Goal: Information Seeking & Learning: Learn about a topic

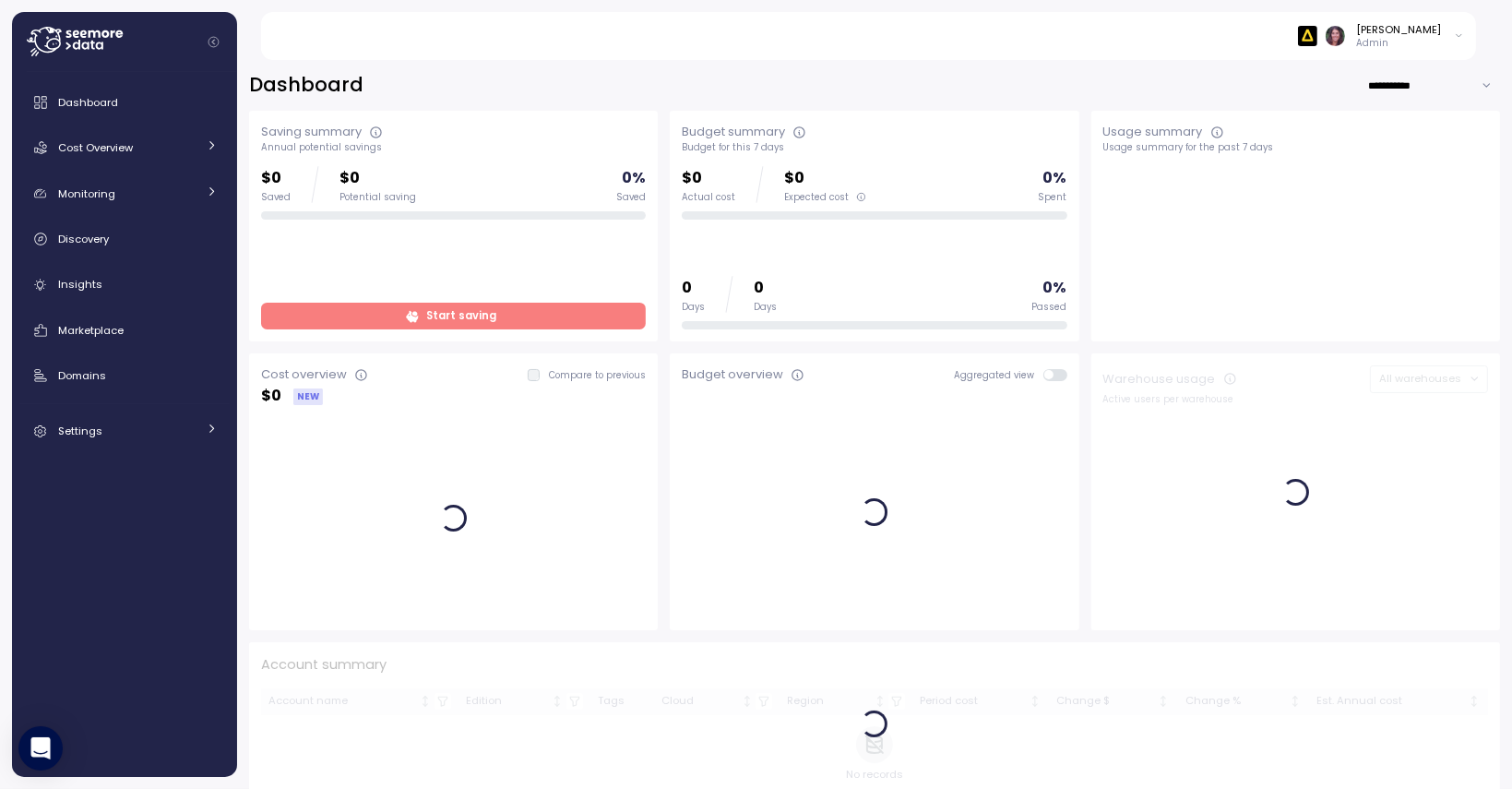
click at [1421, 30] on div "[PERSON_NAME]" at bounding box center [1399, 29] width 85 height 14
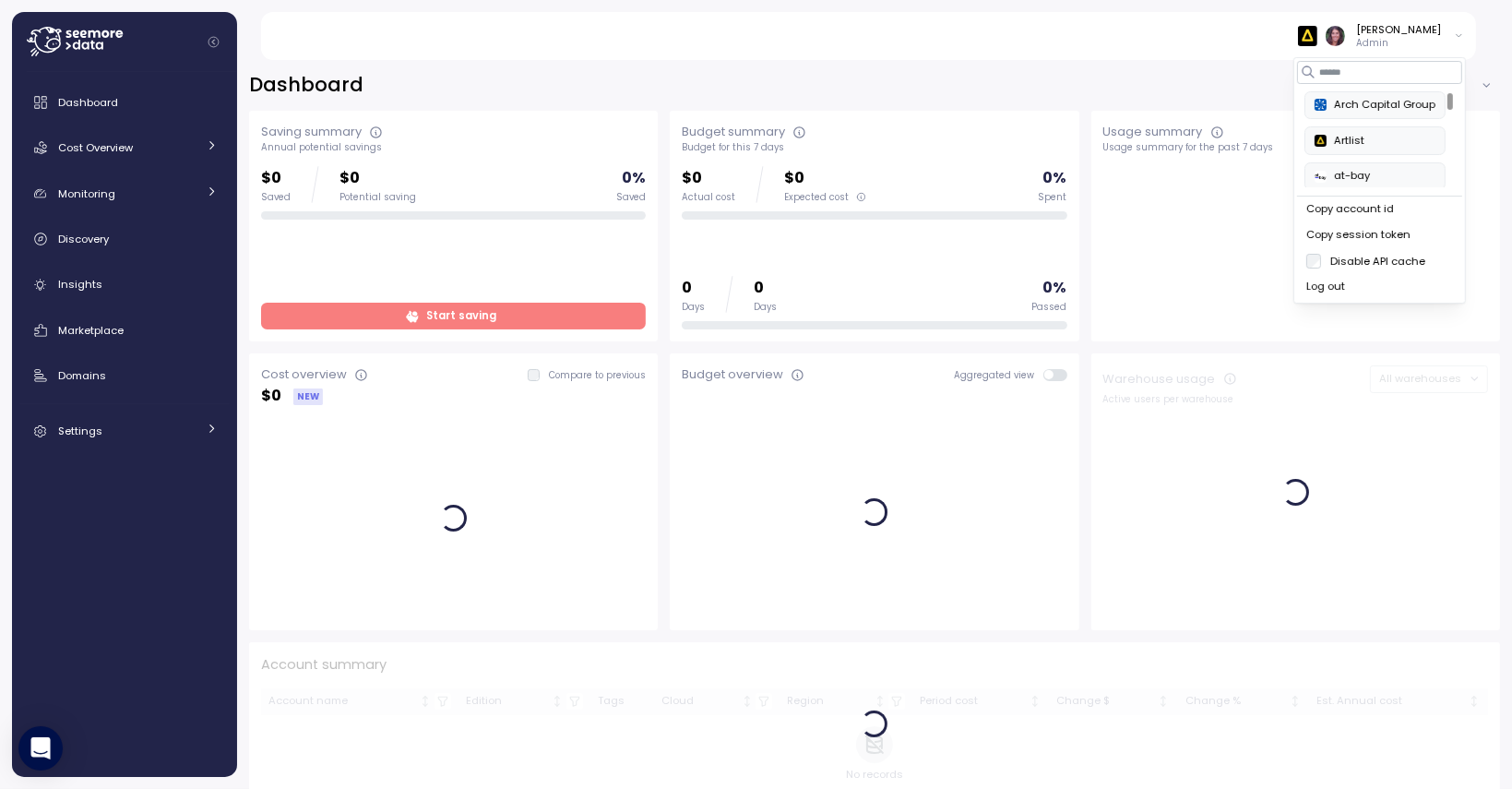
click at [1373, 104] on div "Arch Capital Group" at bounding box center [1375, 104] width 121 height 16
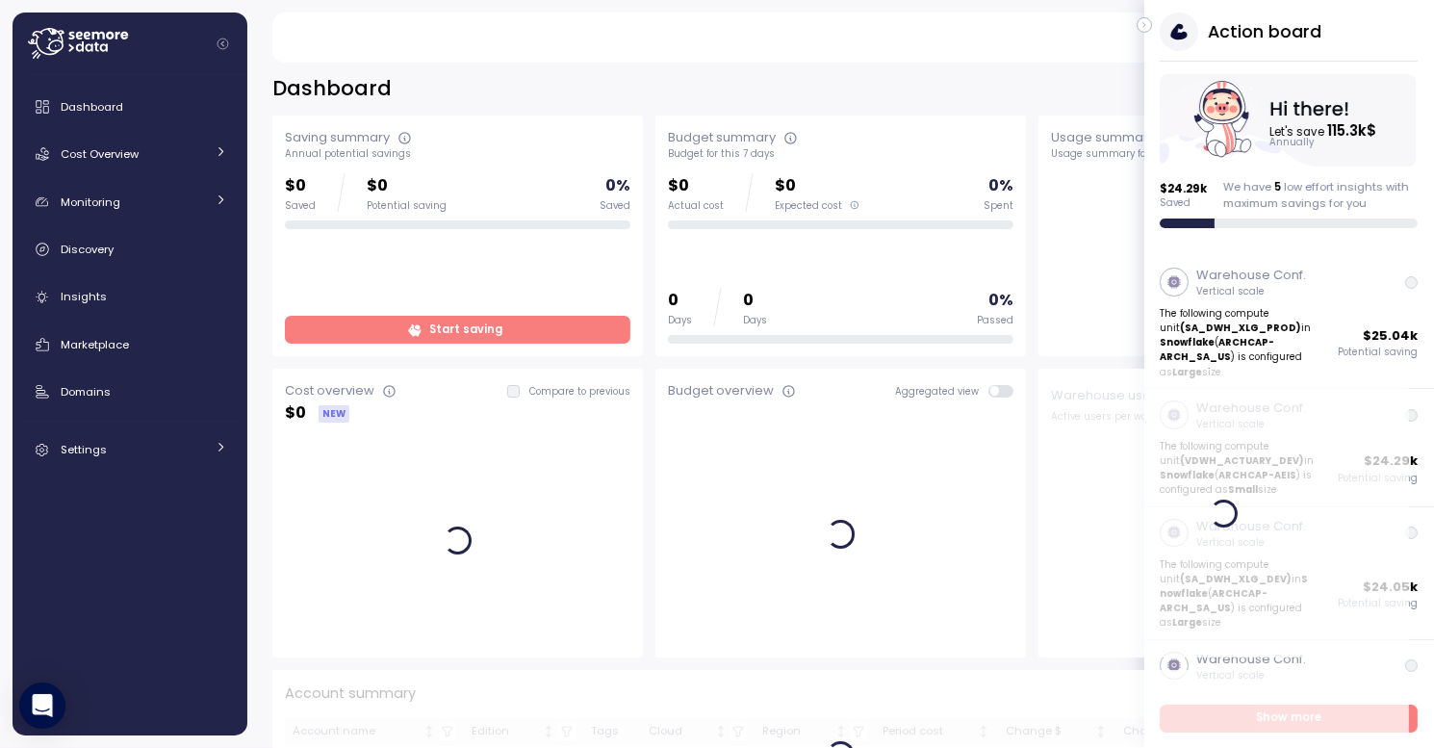
click at [1144, 29] on icon "button" at bounding box center [1144, 24] width 9 height 23
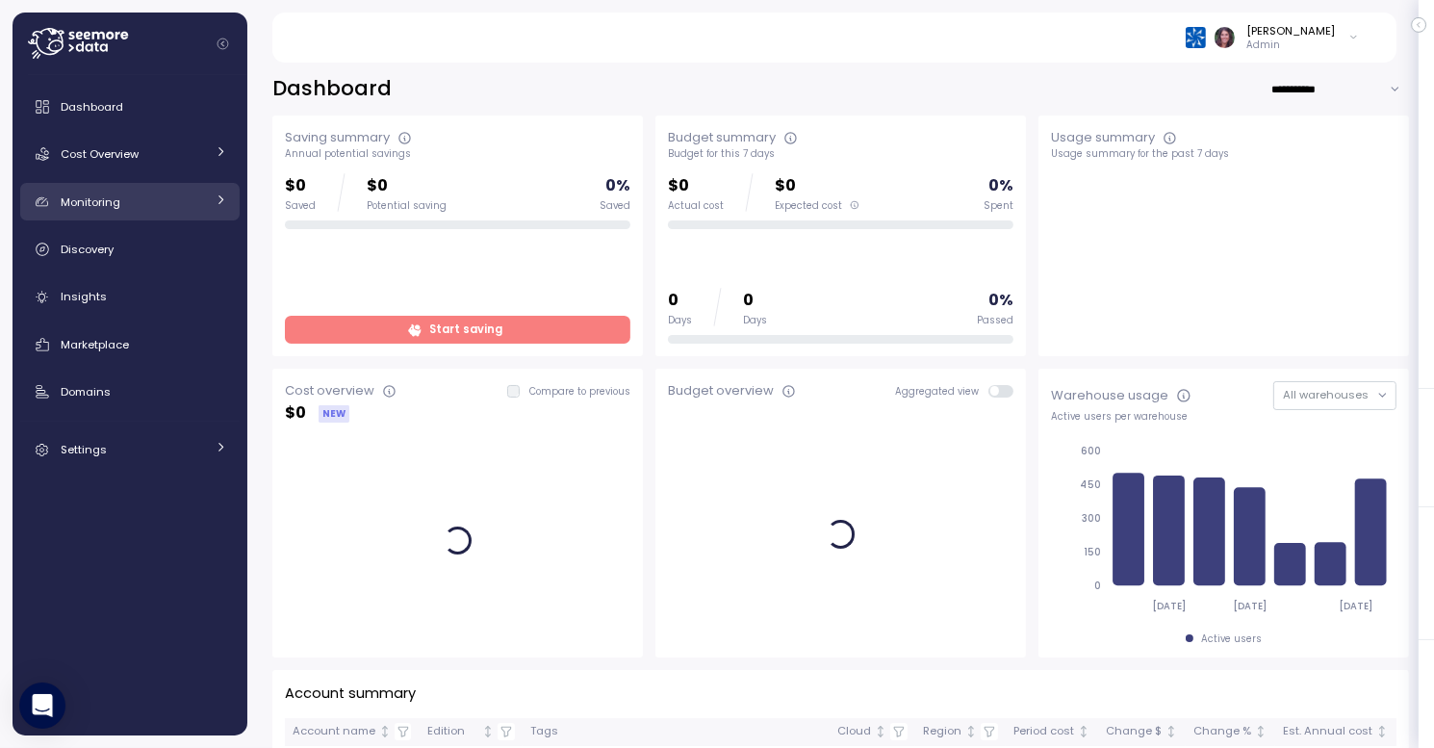
click at [199, 198] on div "Monitoring" at bounding box center [133, 201] width 144 height 19
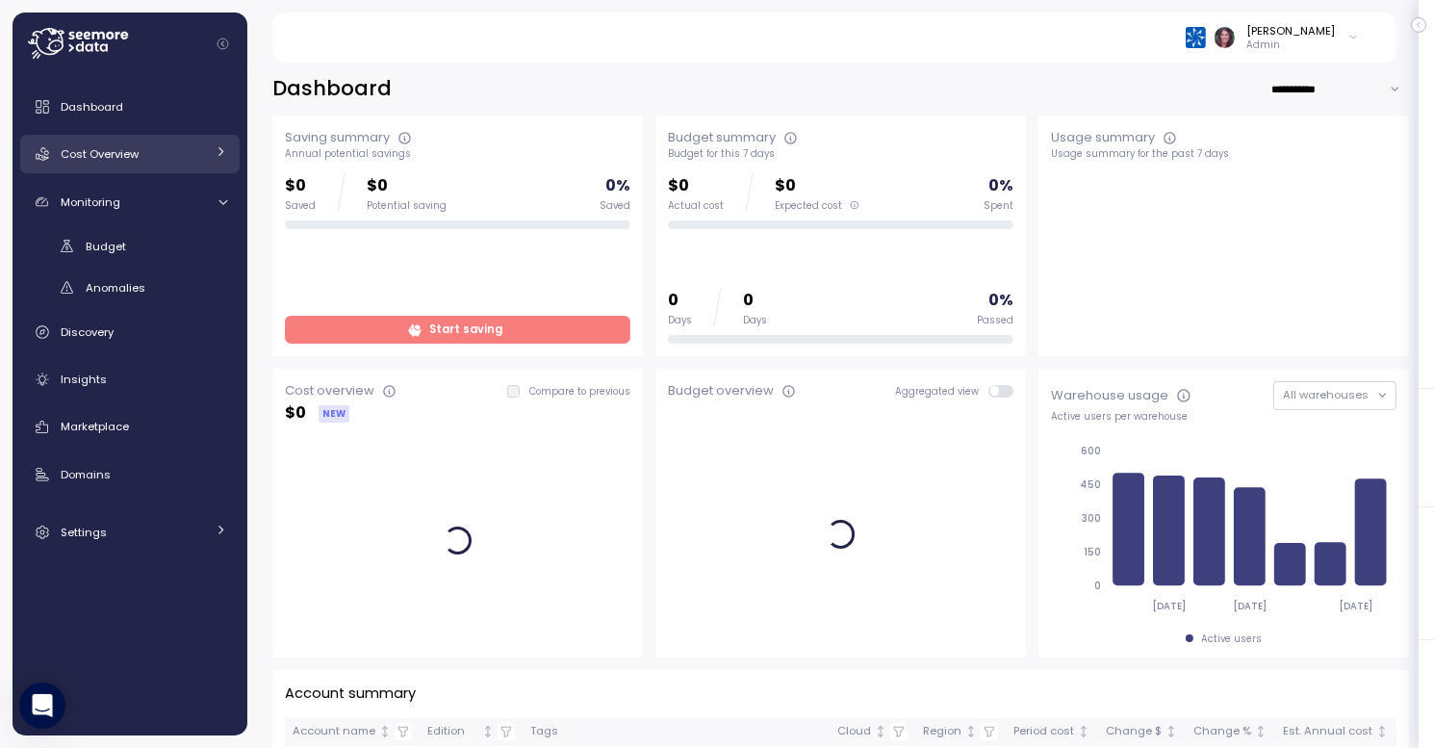
click at [217, 151] on icon at bounding box center [221, 151] width 13 height 13
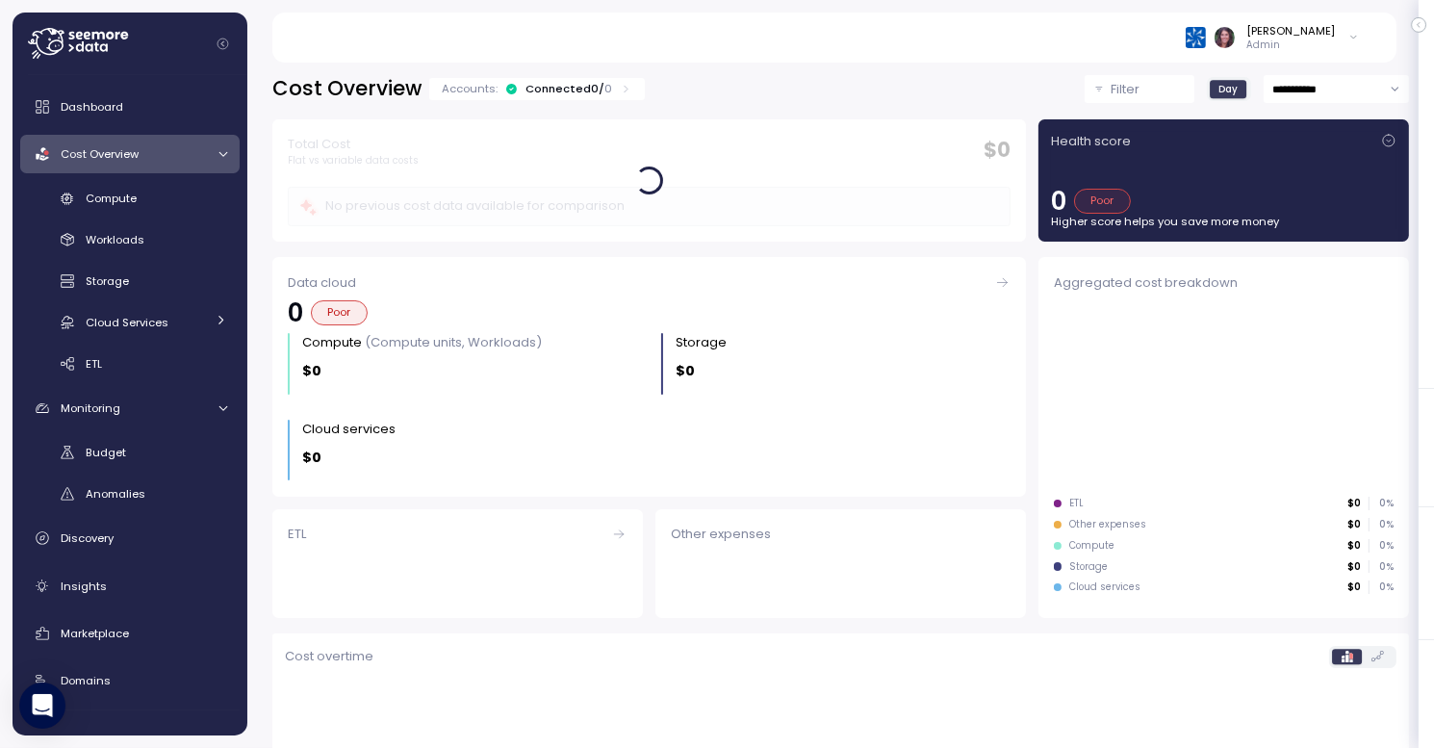
click at [216, 154] on icon at bounding box center [222, 154] width 13 height 13
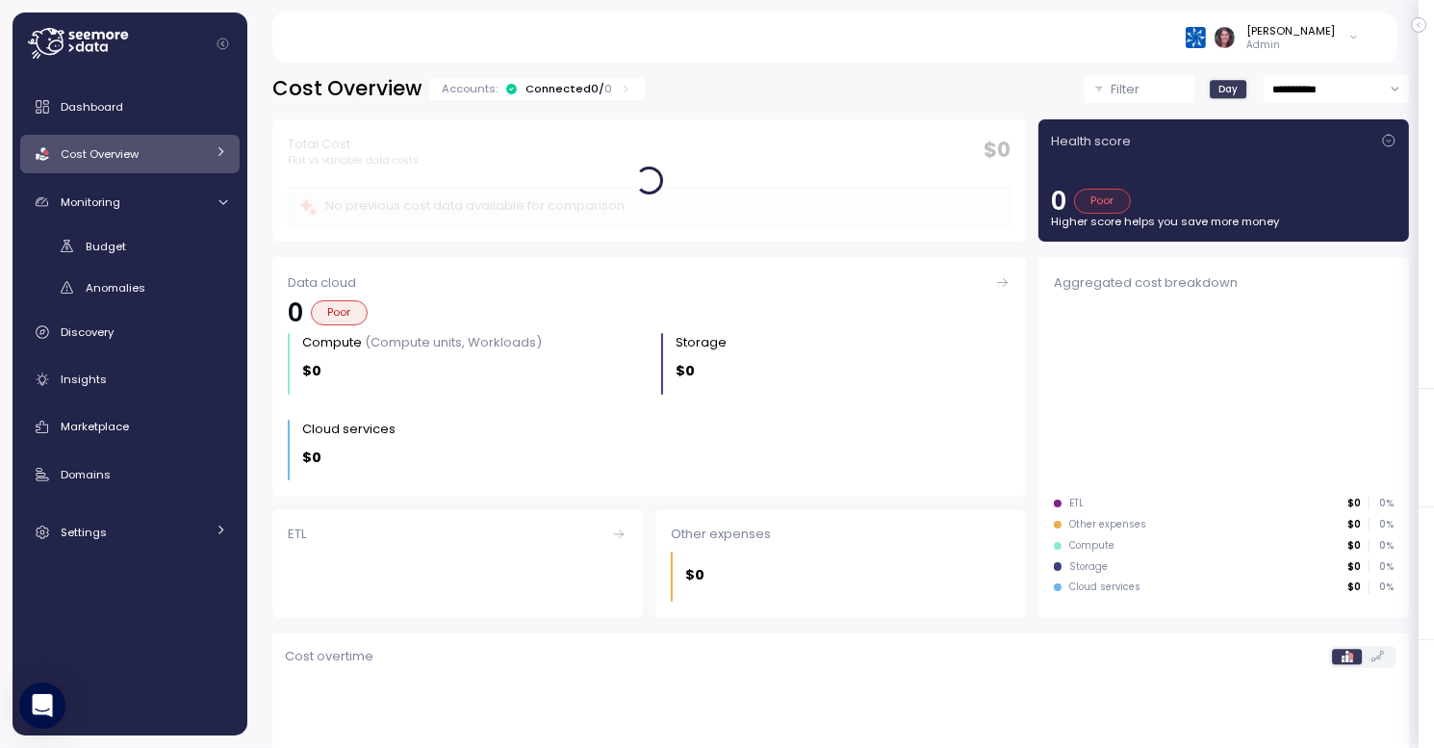
click at [609, 87] on div "Accounts: Connected 0 / 0" at bounding box center [537, 88] width 190 height 15
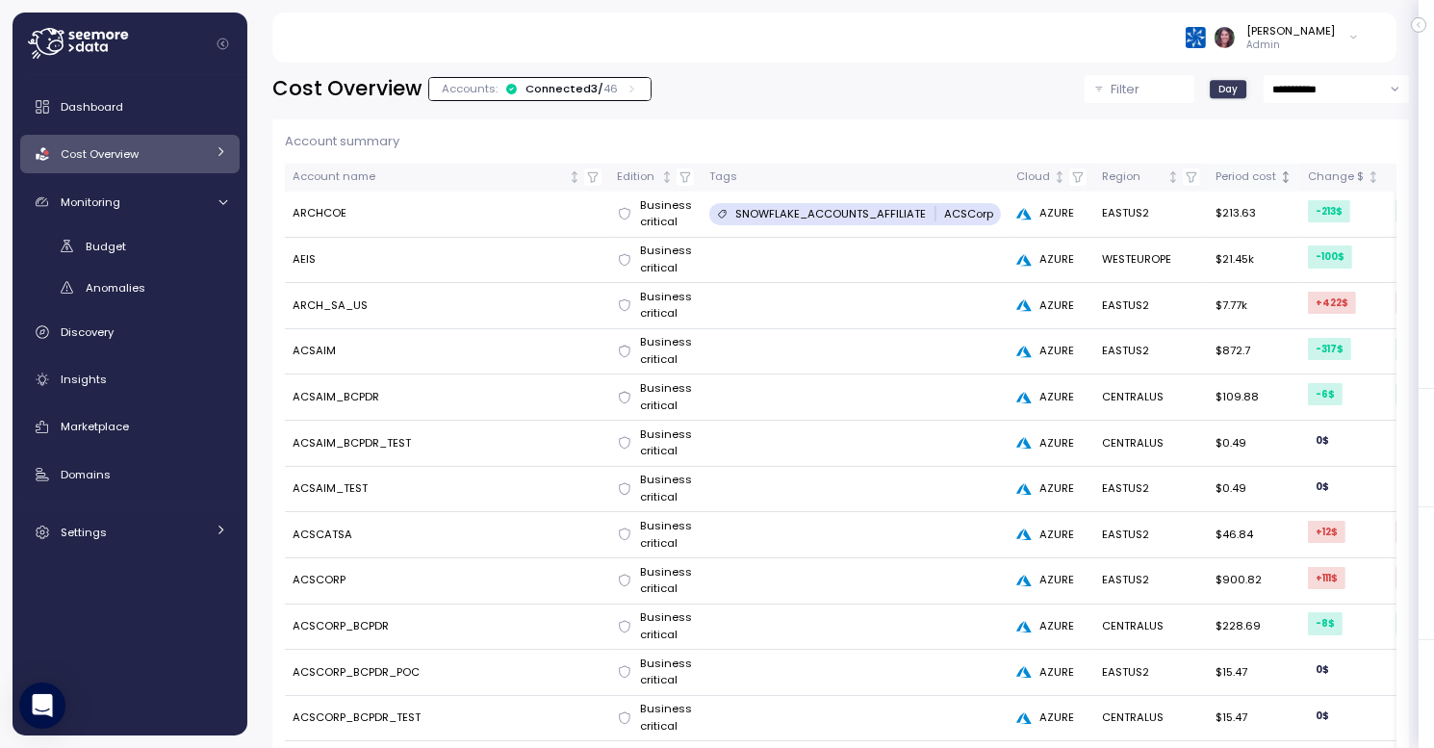
click at [1257, 183] on div "Period cost" at bounding box center [1245, 176] width 61 height 17
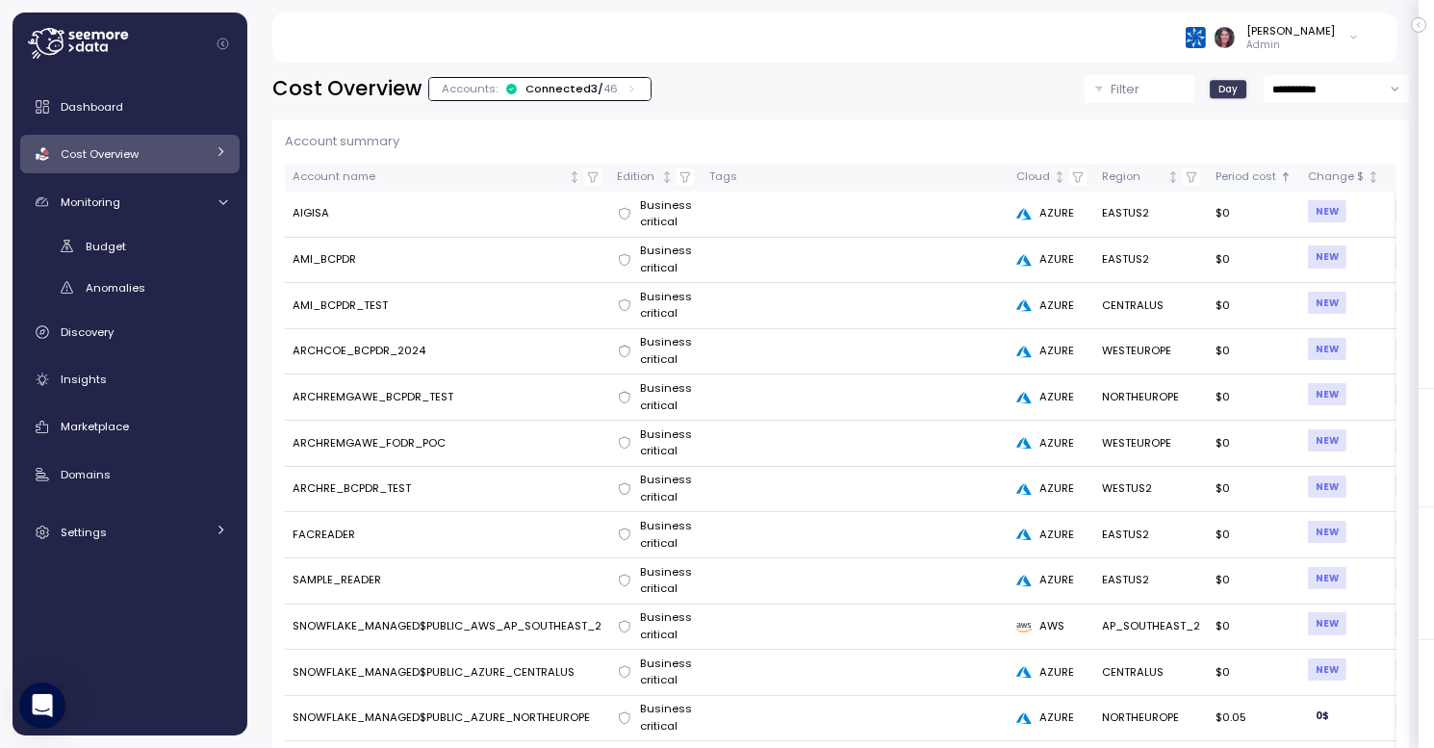
click at [1257, 185] on div "Period cost" at bounding box center [1245, 176] width 61 height 17
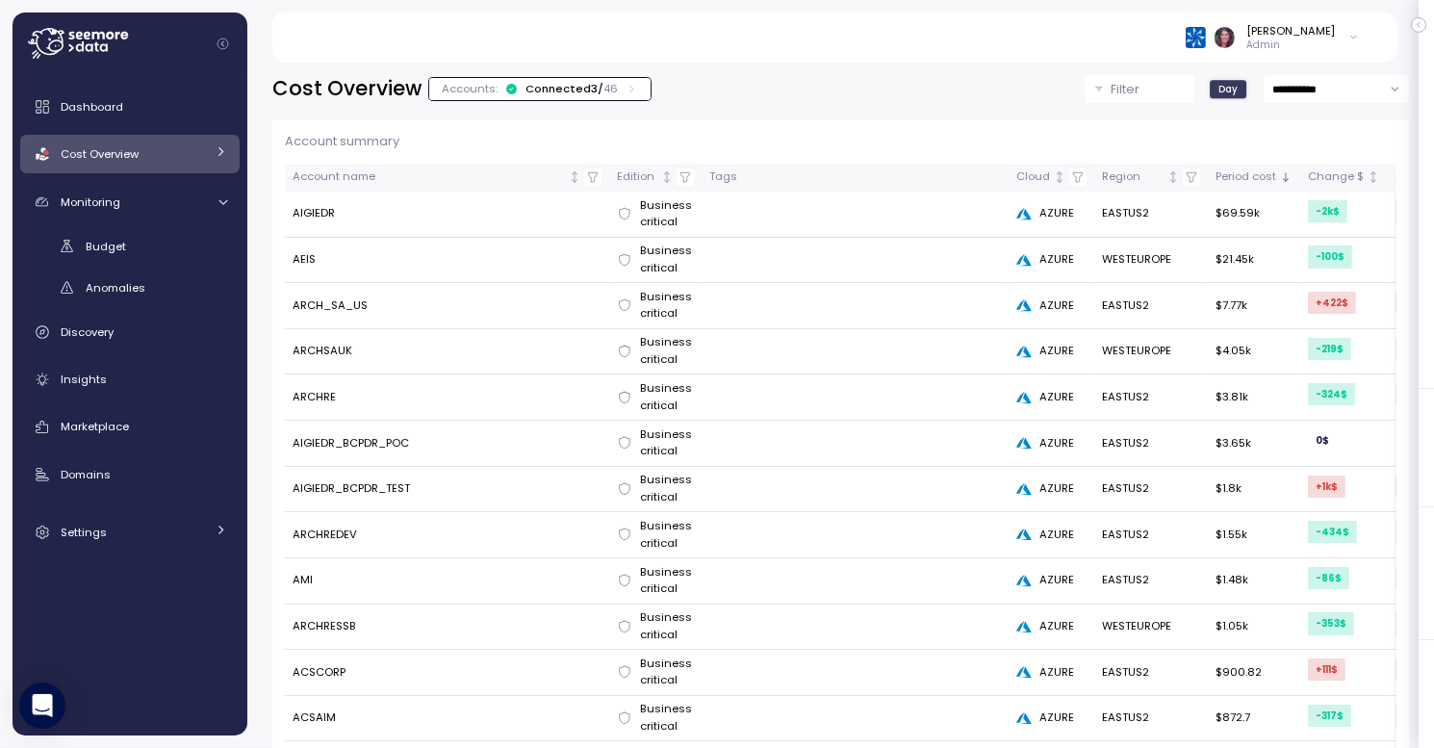
click at [1342, 89] on input "**********" at bounding box center [1335, 89] width 145 height 28
click at [1307, 257] on span "Last 6 months" at bounding box center [1277, 259] width 80 height 17
type input "**********"
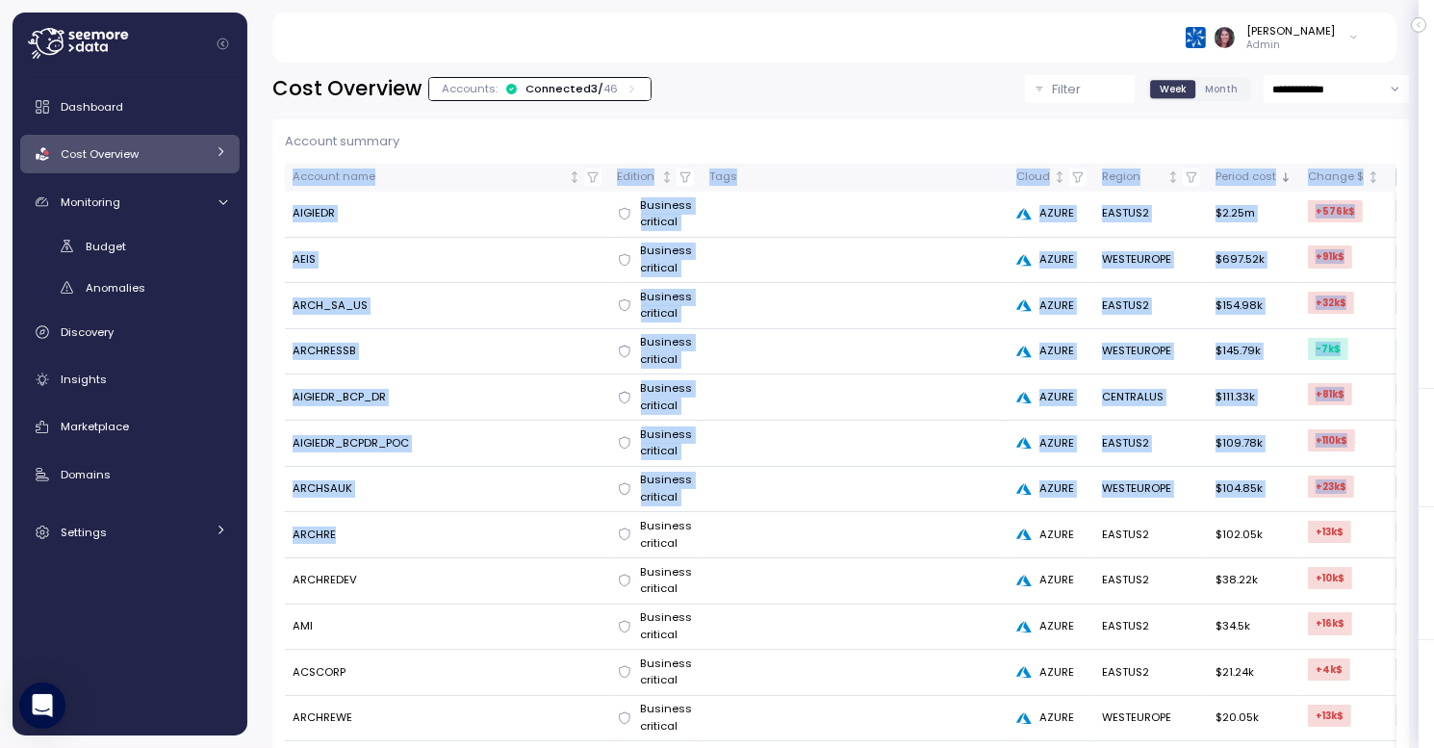
drag, startPoint x: 359, startPoint y: 538, endPoint x: 271, endPoint y: 517, distance: 90.1
drag, startPoint x: 271, startPoint y: 517, endPoint x: 420, endPoint y: 571, distance: 158.6
click at [420, 571] on td "ARCHREDEV" at bounding box center [447, 581] width 324 height 46
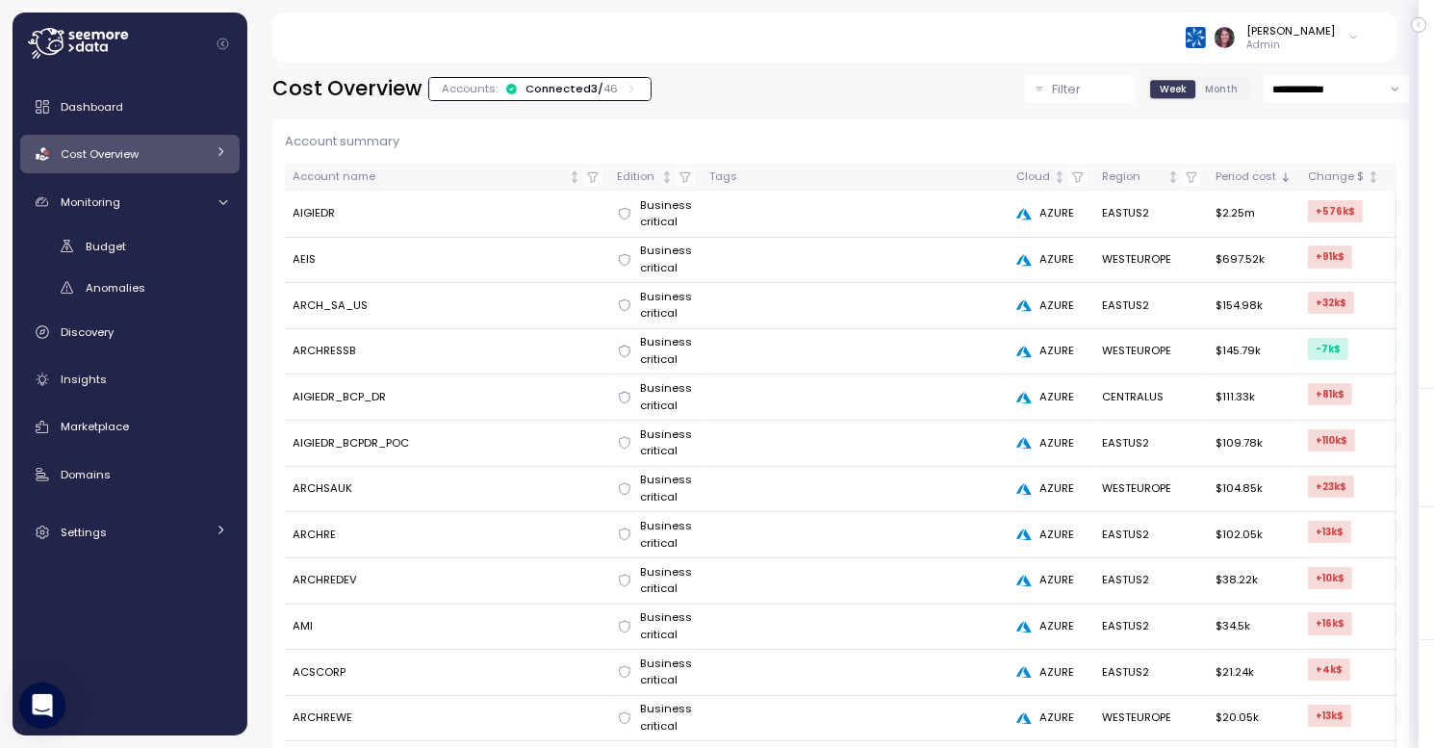
click at [382, 535] on td "ARCHRE" at bounding box center [447, 535] width 324 height 46
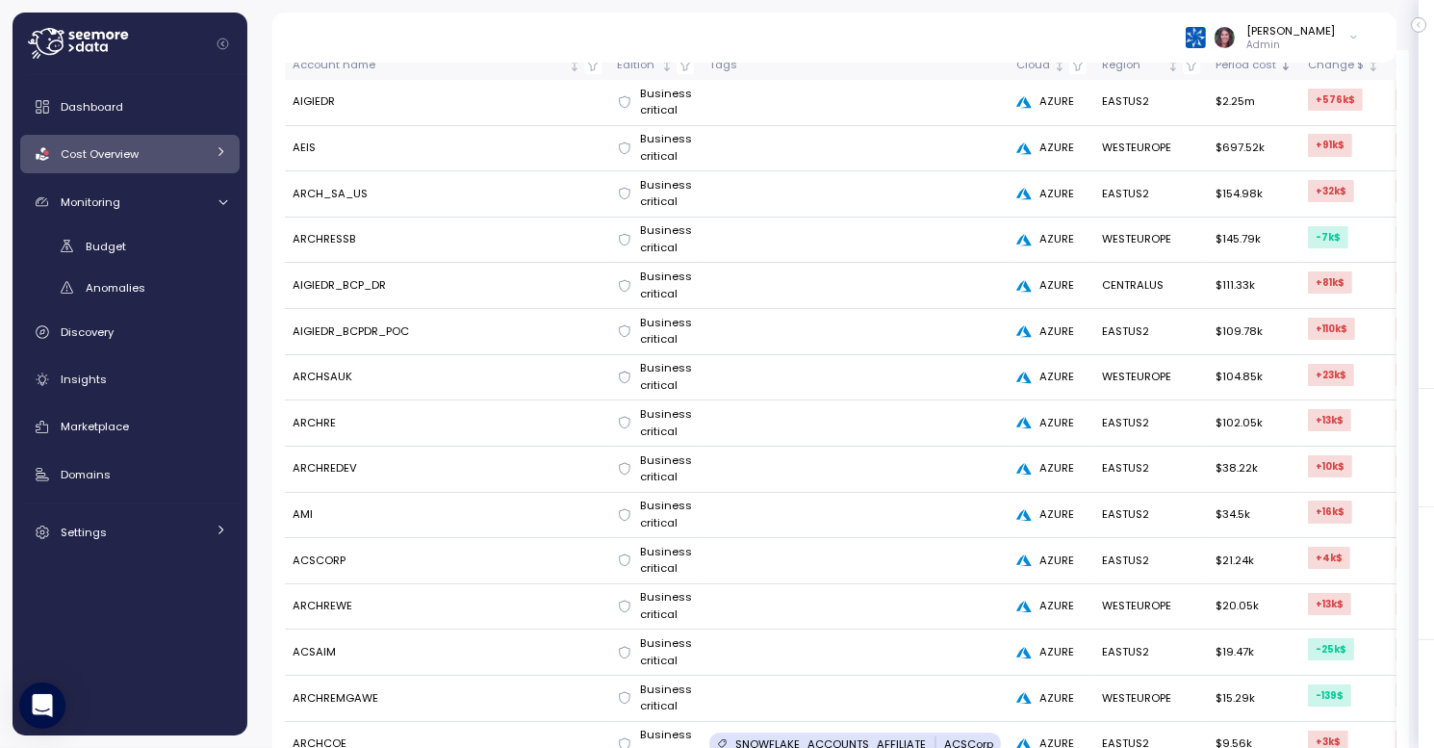
scroll to position [154, 0]
